Goal: Check status: Check status

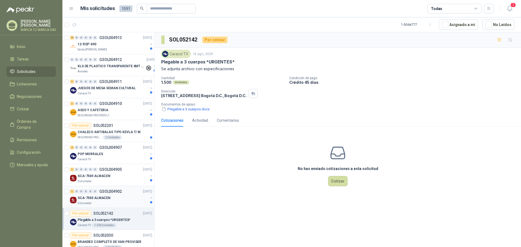
click at [95, 203] on div "Estrumetal" at bounding box center [113, 203] width 70 height 4
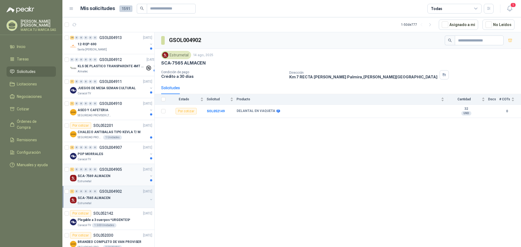
click at [109, 179] on div "SCA-7569 ALMACEN" at bounding box center [113, 176] width 70 height 7
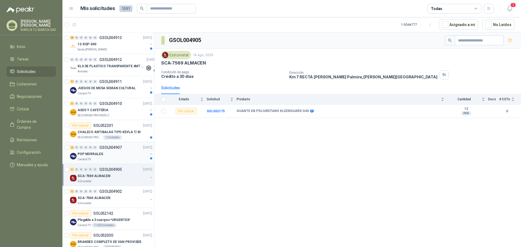
click at [104, 157] on div "POP MORRALES" at bounding box center [113, 154] width 70 height 7
